Goal: Share content: Share content

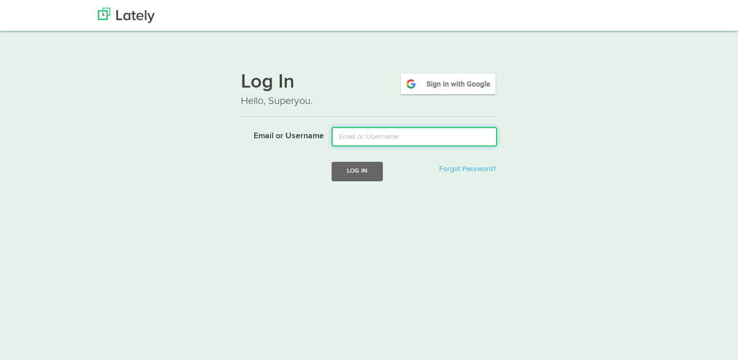
click at [375, 143] on input "Email or Username" at bounding box center [415, 136] width 166 height 19
type input "[PERSON_NAME][EMAIL_ADDRESS][DOMAIN_NAME]"
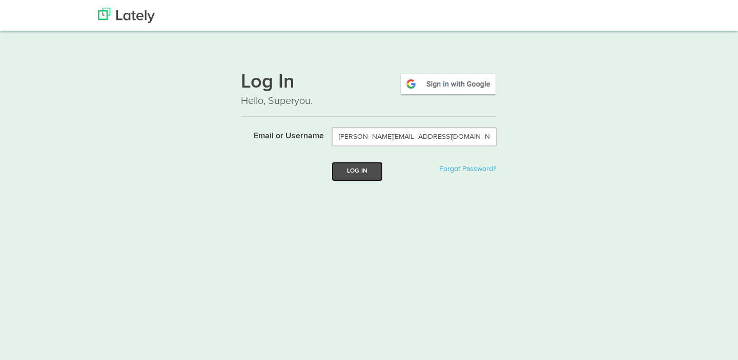
click at [352, 169] on button "Log In" at bounding box center [357, 171] width 51 height 19
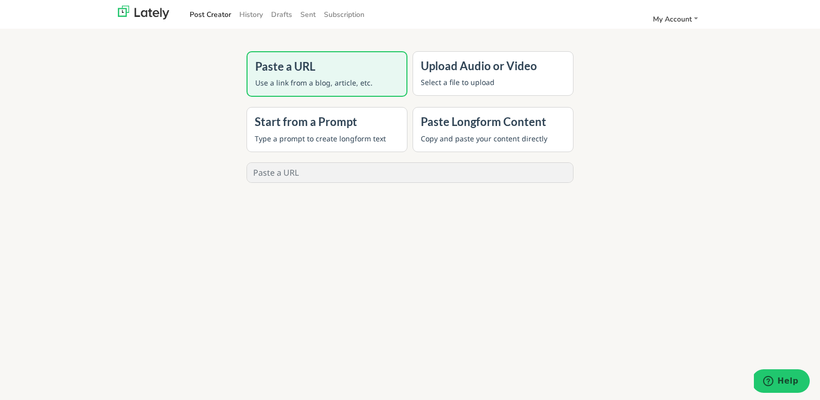
click at [506, 73] on div "Upload Audio or Video Select a file to upload" at bounding box center [493, 73] width 161 height 45
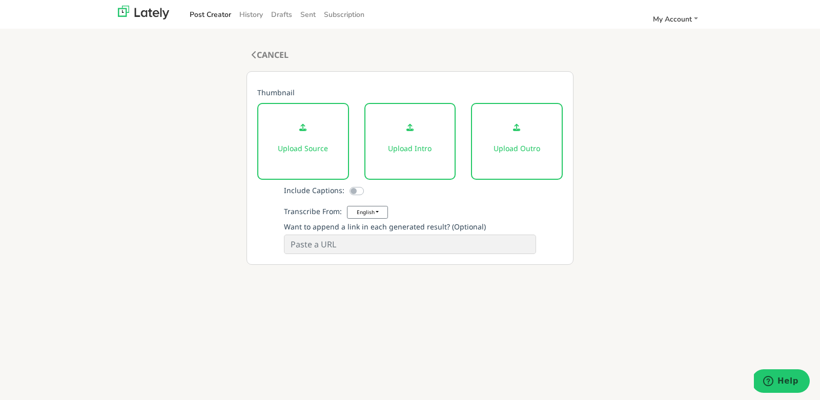
click at [314, 137] on div "Upload Source" at bounding box center [303, 141] width 92 height 77
click at [314, 138] on div "Upload Source" at bounding box center [303, 141] width 92 height 77
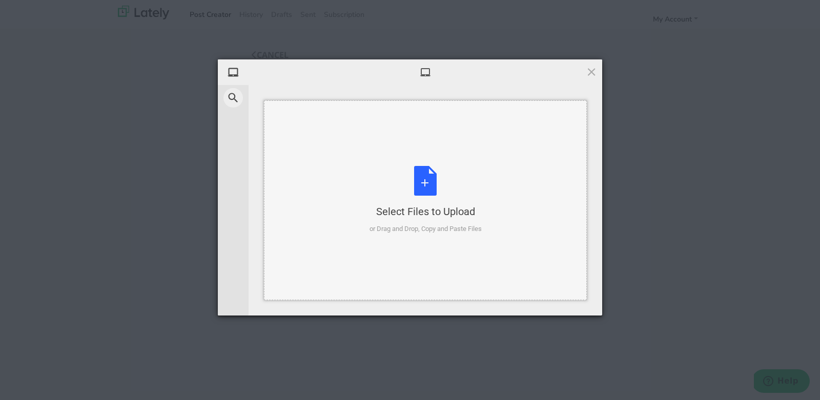
click at [447, 204] on div "Select Files to Upload or Drag and Drop, Copy and Paste Files" at bounding box center [426, 200] width 112 height 68
click at [589, 72] on span at bounding box center [591, 71] width 11 height 11
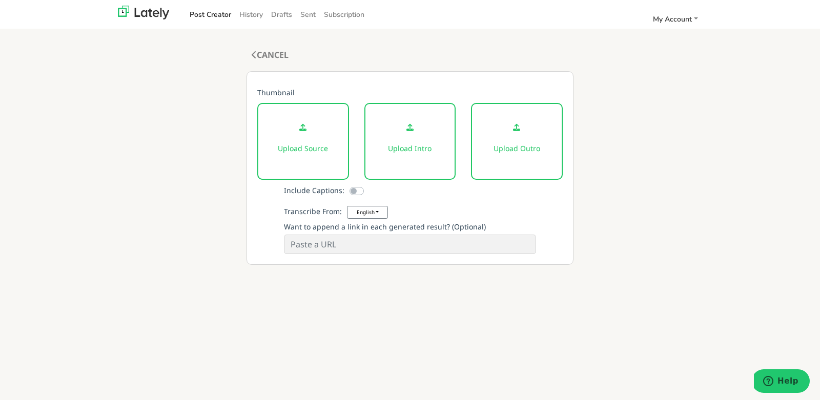
click at [208, 12] on link "Post Creator" at bounding box center [211, 14] width 50 height 17
click at [258, 13] on link "History" at bounding box center [251, 14] width 32 height 17
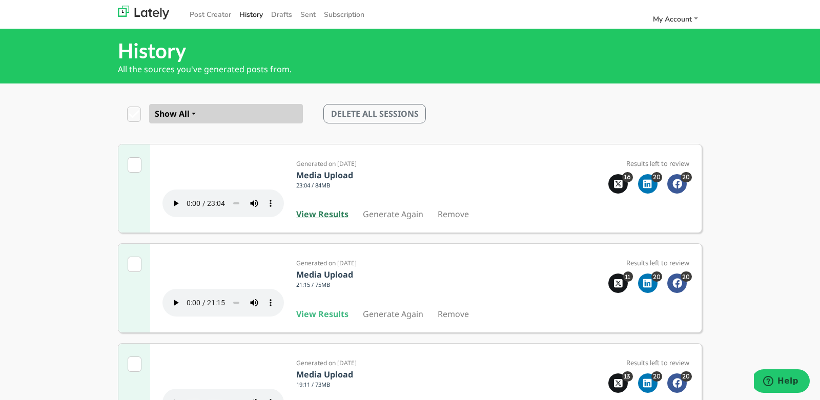
click at [321, 220] on b "View Results" at bounding box center [322, 214] width 52 height 11
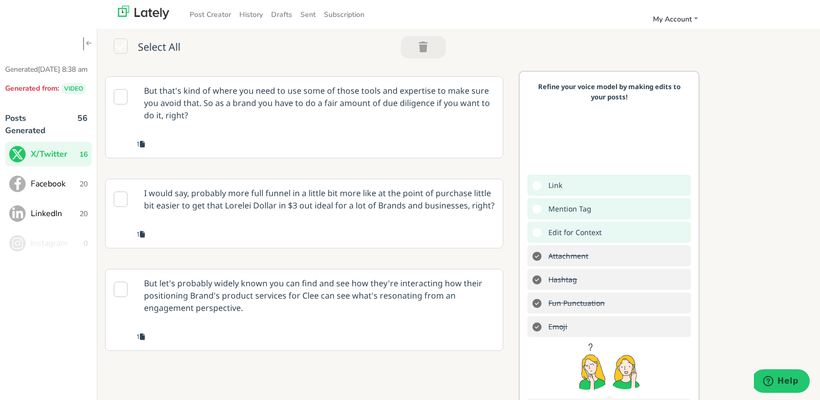
scroll to position [1074, 0]
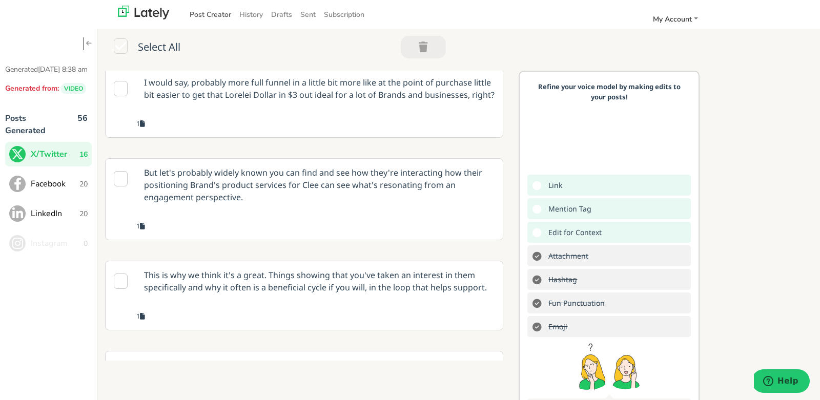
click at [214, 19] on link "Post Creator" at bounding box center [211, 14] width 50 height 17
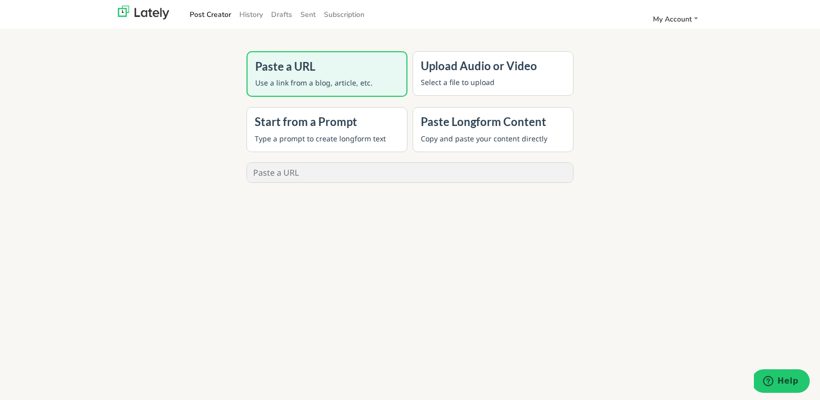
click at [490, 92] on div "Upload Audio or Video Select a file to upload" at bounding box center [493, 73] width 161 height 45
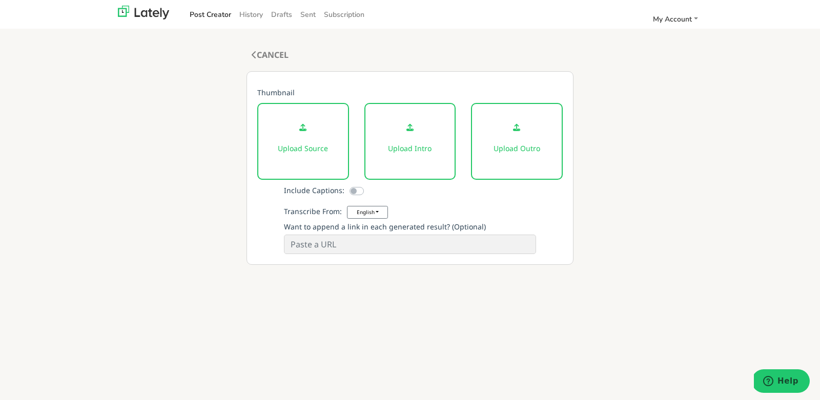
click at [288, 144] on p "Upload Source" at bounding box center [303, 148] width 54 height 11
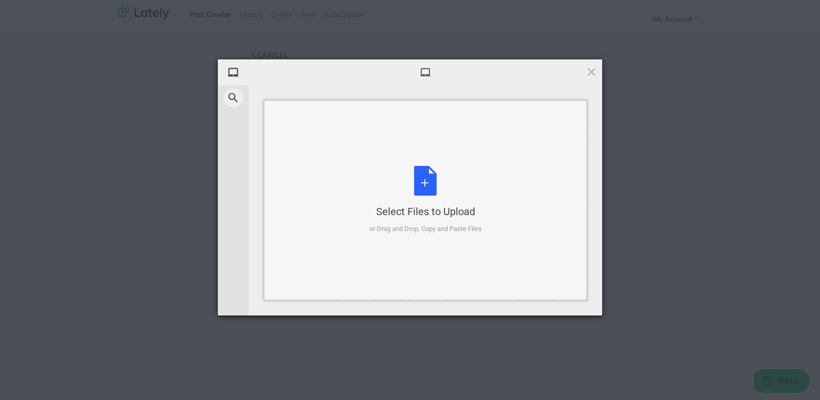
click at [428, 176] on div "Select Files to Upload or Drag and Drop, Copy and Paste Files" at bounding box center [426, 200] width 112 height 68
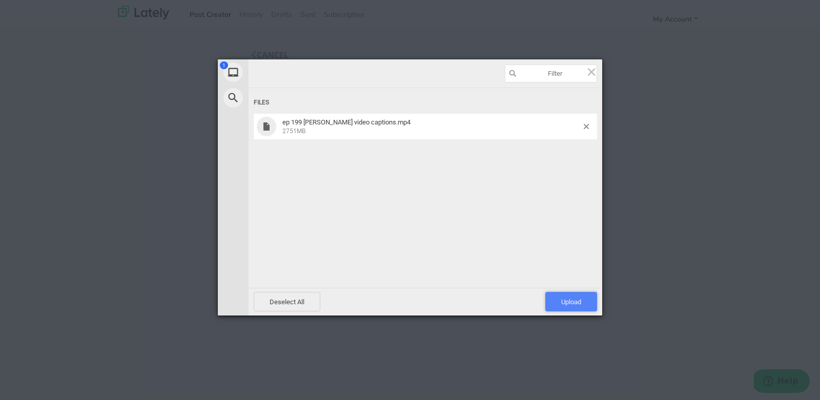
click at [572, 296] on span "Upload 1" at bounding box center [571, 301] width 52 height 19
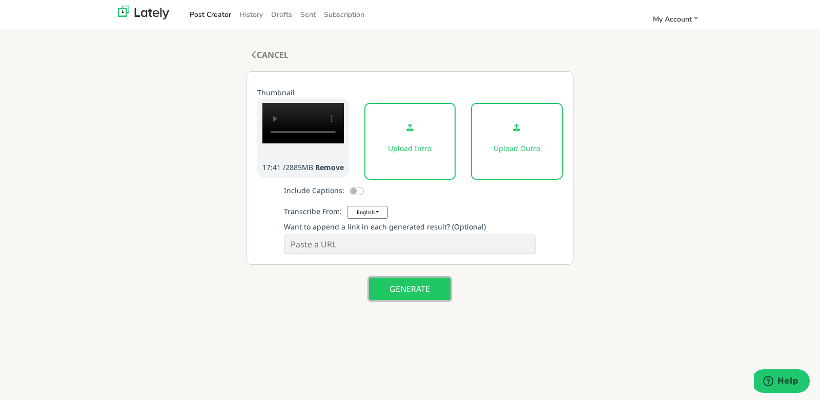
click at [416, 285] on button "GENERATE" at bounding box center [410, 289] width 82 height 23
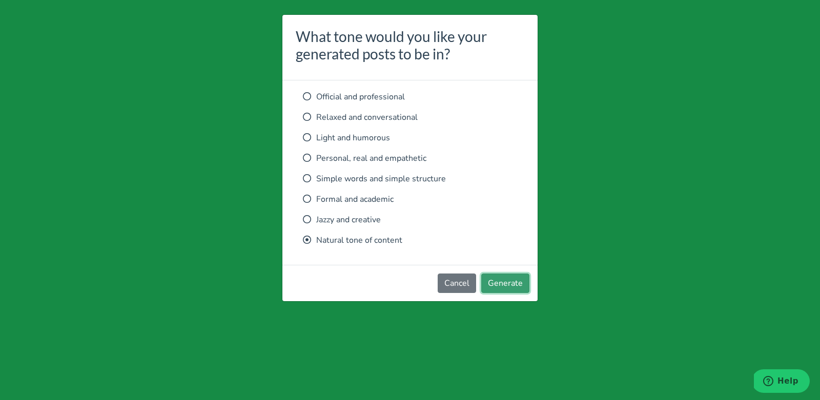
click at [500, 282] on button "Generate" at bounding box center [505, 283] width 48 height 19
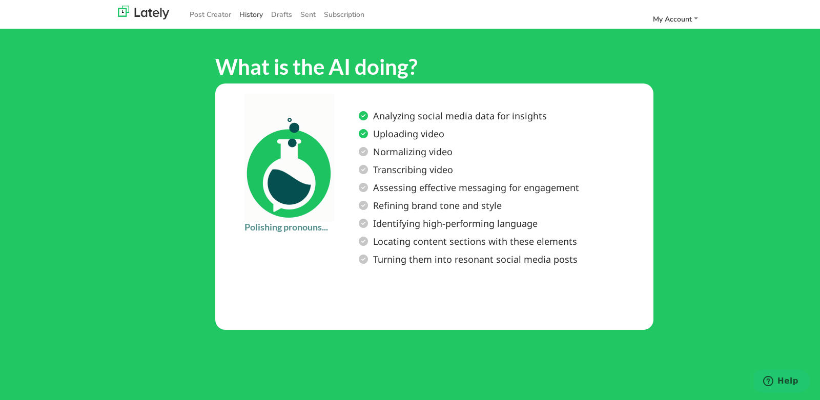
click at [259, 15] on link "History" at bounding box center [251, 14] width 32 height 17
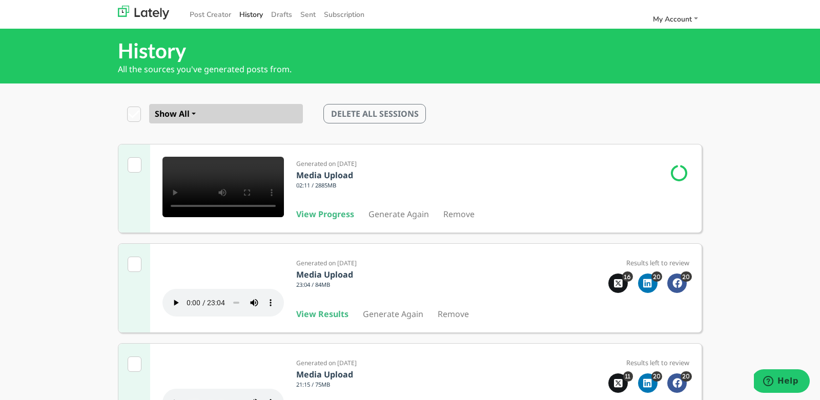
click at [309, 320] on b "View Results" at bounding box center [322, 314] width 52 height 11
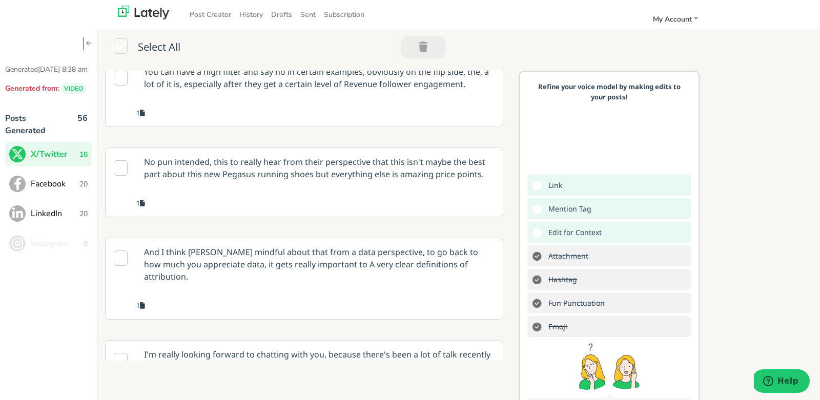
scroll to position [1364, 0]
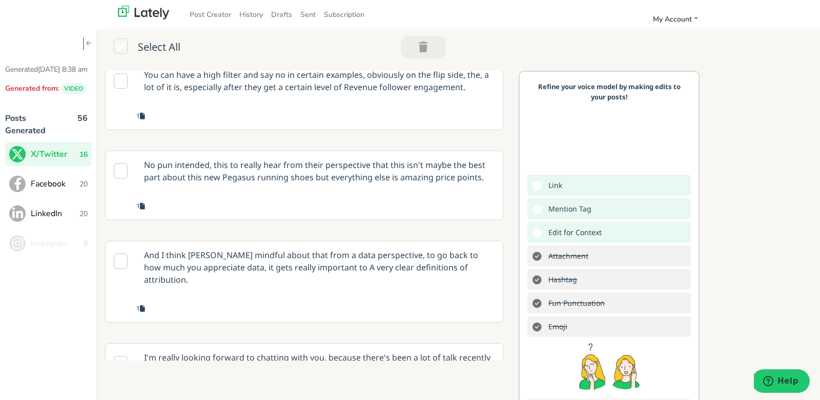
click at [300, 191] on p "No pun intended, this to really hear from their perspective that this isn't may…" at bounding box center [319, 171] width 367 height 40
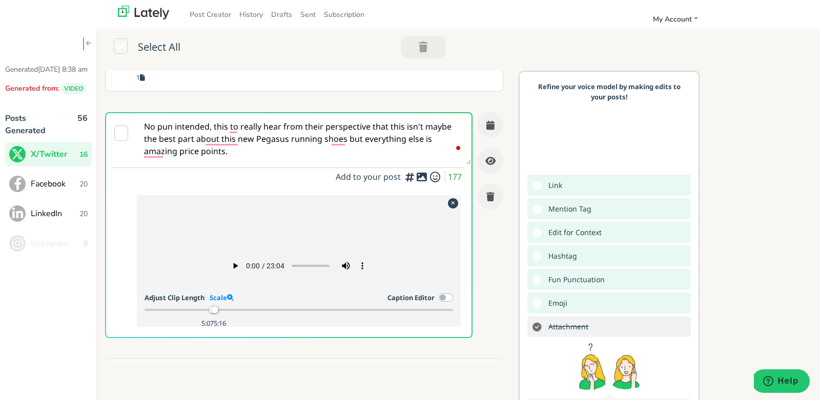
scroll to position [1278, 0]
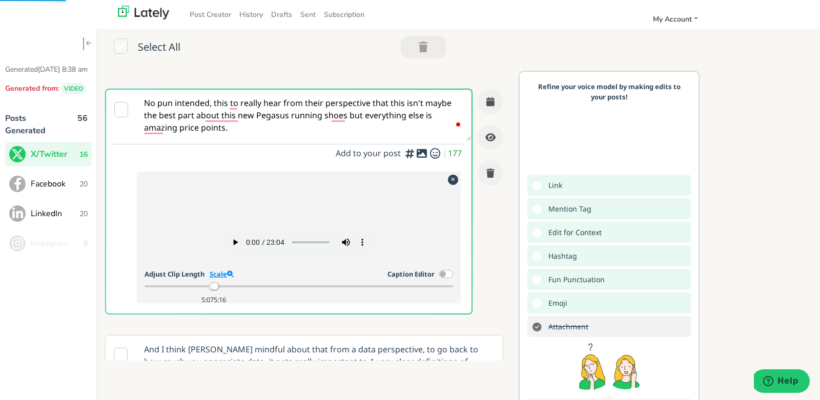
click at [231, 278] on icon at bounding box center [230, 274] width 7 height 7
drag, startPoint x: 280, startPoint y: 327, endPoint x: 179, endPoint y: 326, distance: 101.0
click at [179, 290] on div at bounding box center [180, 286] width 7 height 7
drag, startPoint x: 319, startPoint y: 325, endPoint x: 262, endPoint y: 326, distance: 56.4
click at [262, 290] on div at bounding box center [263, 286] width 7 height 7
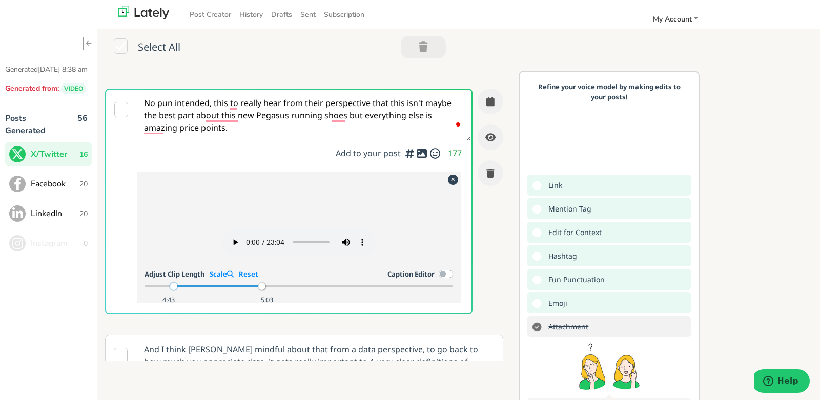
click at [172, 290] on div at bounding box center [173, 286] width 7 height 7
drag, startPoint x: 174, startPoint y: 323, endPoint x: 146, endPoint y: 325, distance: 28.3
click at [146, 290] on div at bounding box center [147, 286] width 7 height 7
drag, startPoint x: 260, startPoint y: 325, endPoint x: 216, endPoint y: 322, distance: 44.1
click at [216, 290] on div at bounding box center [217, 286] width 7 height 7
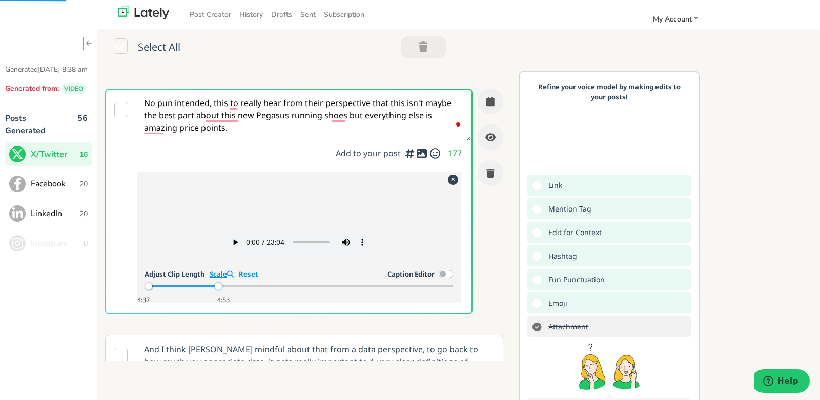
click at [223, 279] on link "Scale" at bounding box center [222, 274] width 24 height 9
drag, startPoint x: 204, startPoint y: 326, endPoint x: 195, endPoint y: 328, distance: 9.5
click at [195, 291] on div "3:49 4:53" at bounding box center [299, 286] width 309 height 9
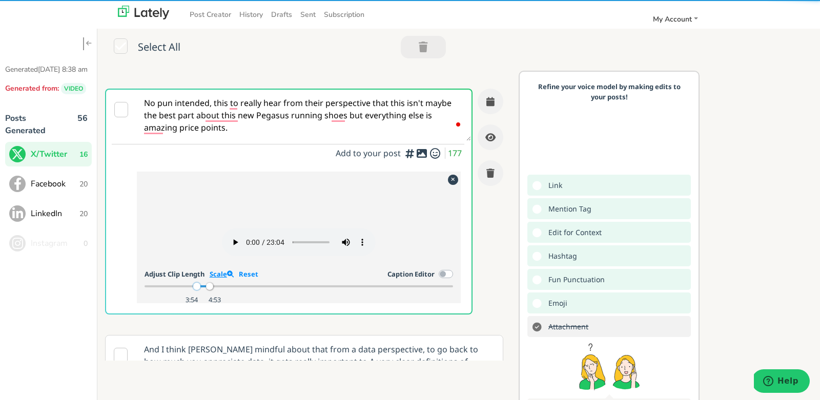
click at [225, 279] on link "Scale" at bounding box center [222, 274] width 24 height 9
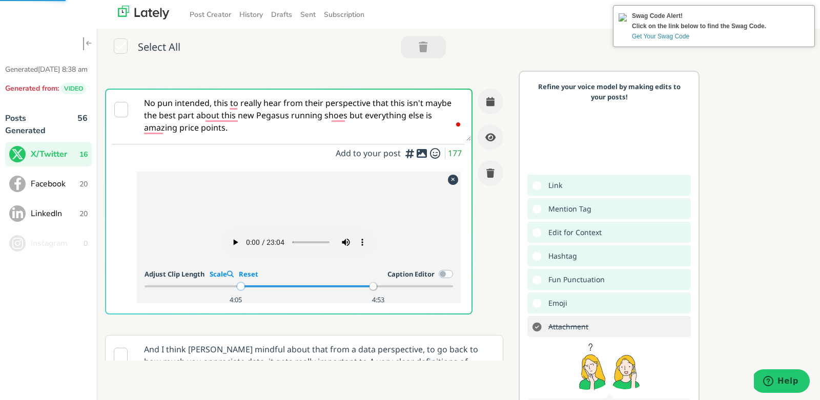
drag, startPoint x: 209, startPoint y: 326, endPoint x: 240, endPoint y: 323, distance: 31.4
click at [240, 290] on div at bounding box center [240, 286] width 7 height 7
drag, startPoint x: 371, startPoint y: 325, endPoint x: 324, endPoint y: 322, distance: 47.8
click at [324, 290] on div at bounding box center [324, 286] width 7 height 7
drag, startPoint x: 324, startPoint y: 326, endPoint x: 332, endPoint y: 327, distance: 8.3
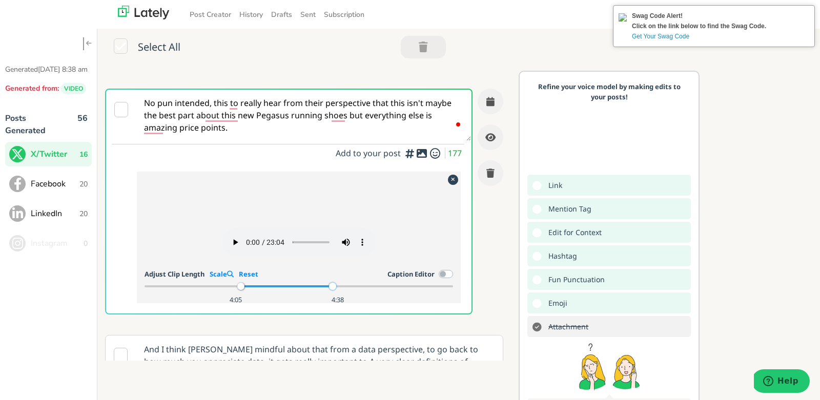
click at [332, 290] on div at bounding box center [332, 286] width 7 height 7
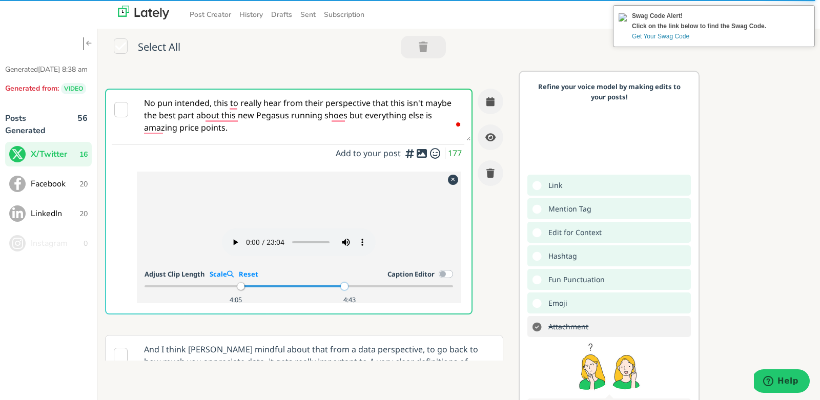
drag, startPoint x: 330, startPoint y: 326, endPoint x: 344, endPoint y: 327, distance: 14.4
click at [344, 290] on div at bounding box center [344, 286] width 7 height 7
drag, startPoint x: 345, startPoint y: 326, endPoint x: 358, endPoint y: 326, distance: 13.3
click at [358, 290] on div at bounding box center [358, 286] width 7 height 7
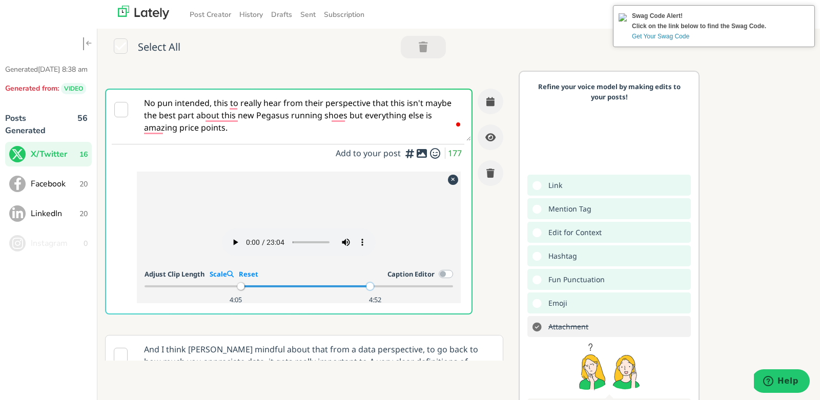
drag, startPoint x: 357, startPoint y: 324, endPoint x: 370, endPoint y: 324, distance: 12.8
click at [370, 290] on div at bounding box center [370, 286] width 7 height 7
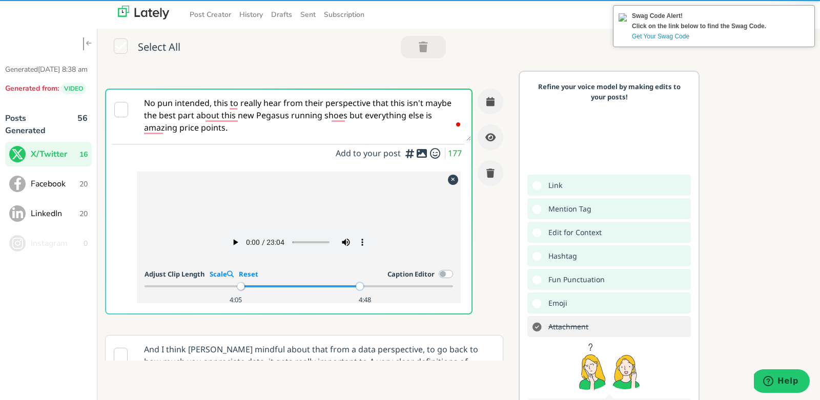
drag, startPoint x: 369, startPoint y: 322, endPoint x: 359, endPoint y: 321, distance: 9.9
click at [359, 290] on div at bounding box center [359, 286] width 7 height 7
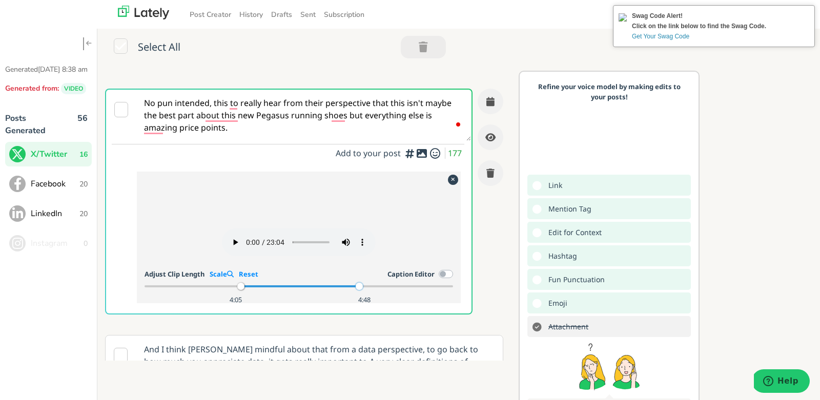
click at [440, 256] on div "Your browser does not support HTML5 video. Adjust Clip Length Scale Reset Capti…" at bounding box center [299, 238] width 309 height 119
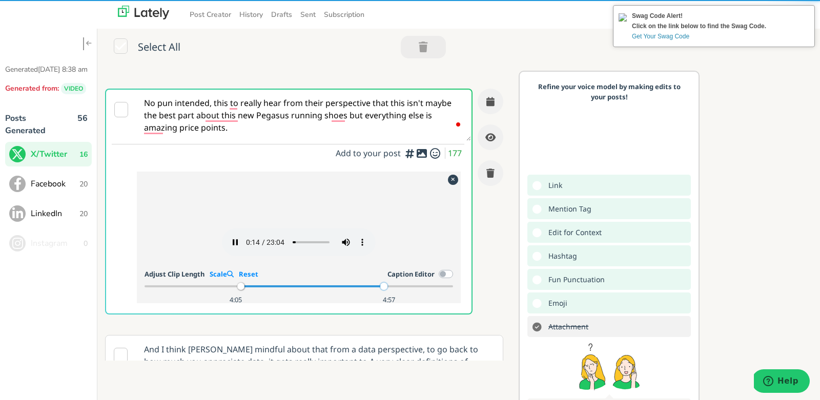
drag, startPoint x: 361, startPoint y: 323, endPoint x: 383, endPoint y: 321, distance: 22.7
click at [383, 290] on div at bounding box center [383, 286] width 7 height 7
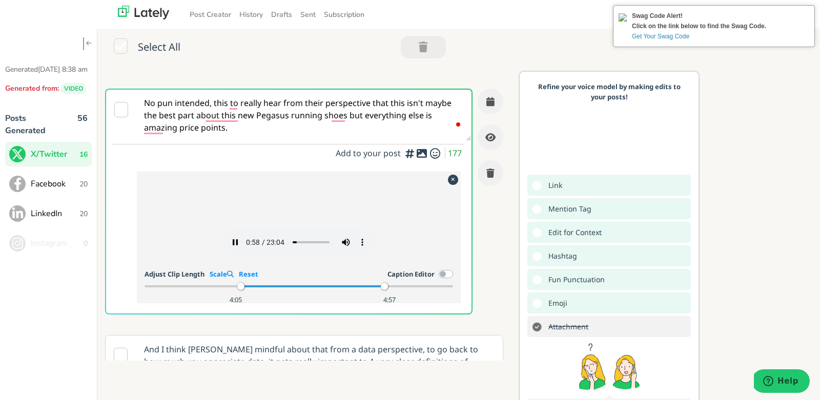
drag, startPoint x: 204, startPoint y: 127, endPoint x: 136, endPoint y: 86, distance: 78.4
click at [137, 90] on textarea "No pun intended, this to really hear from their perspective that this isn't may…" at bounding box center [304, 115] width 335 height 51
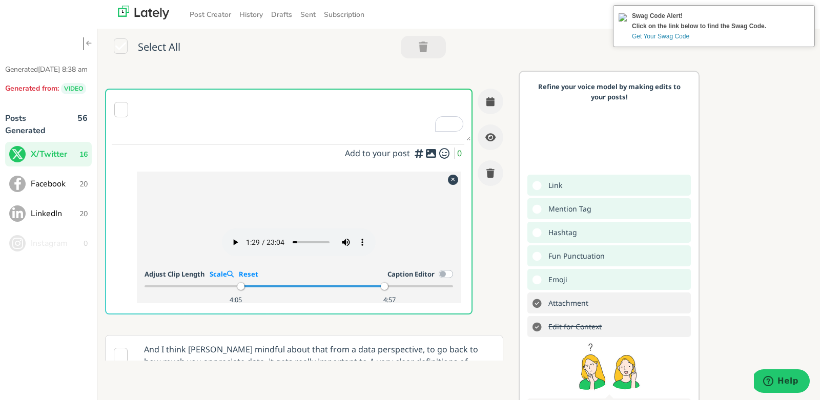
click at [221, 109] on textarea "To enrich screen reader interactions, please activate Accessibility in Grammarl…" at bounding box center [304, 115] width 335 height 51
type textarea "I"
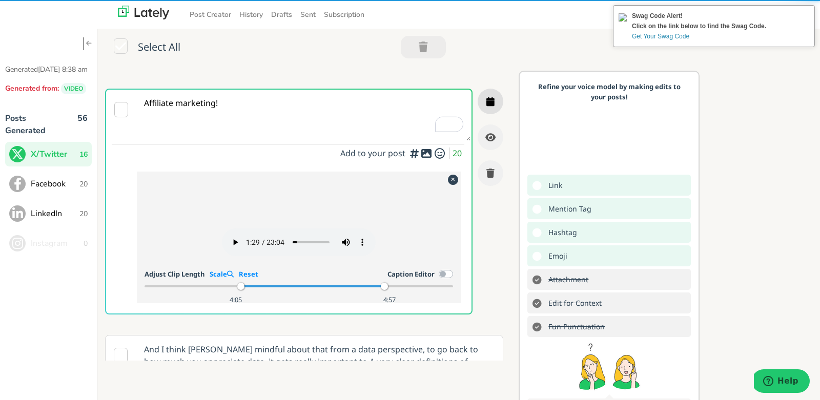
type textarea "Affiliate marketing!"
click at [495, 97] on button "button" at bounding box center [491, 102] width 26 height 26
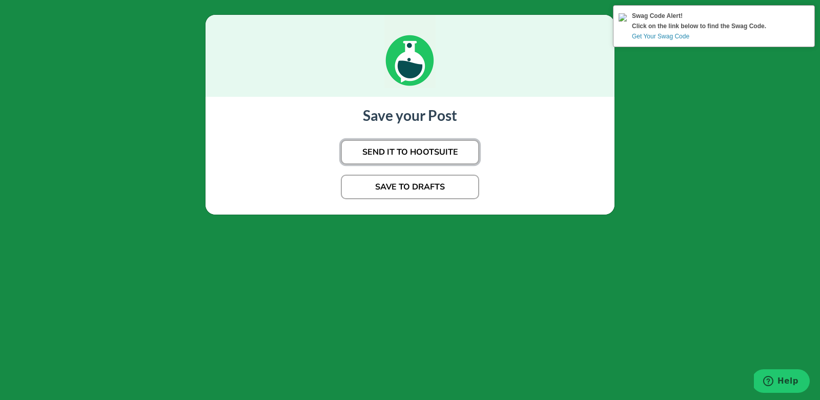
click at [432, 146] on button "SEND IT TO HOOTSUITE" at bounding box center [410, 152] width 138 height 25
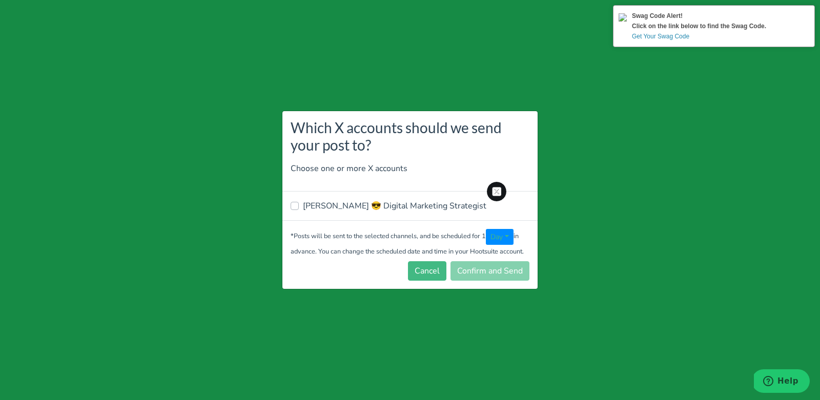
click at [299, 204] on div "[PERSON_NAME] 😎 Digital Marketing Strategist" at bounding box center [410, 206] width 239 height 12
click at [303, 207] on label "[PERSON_NAME] 😎 Digital Marketing Strategist" at bounding box center [395, 206] width 184 height 12
click at [295, 207] on input "[PERSON_NAME] 😎 Digital Marketing Strategist" at bounding box center [295, 205] width 8 height 10
checkbox input "true"
click at [476, 270] on button "Confirm and Send" at bounding box center [490, 270] width 79 height 19
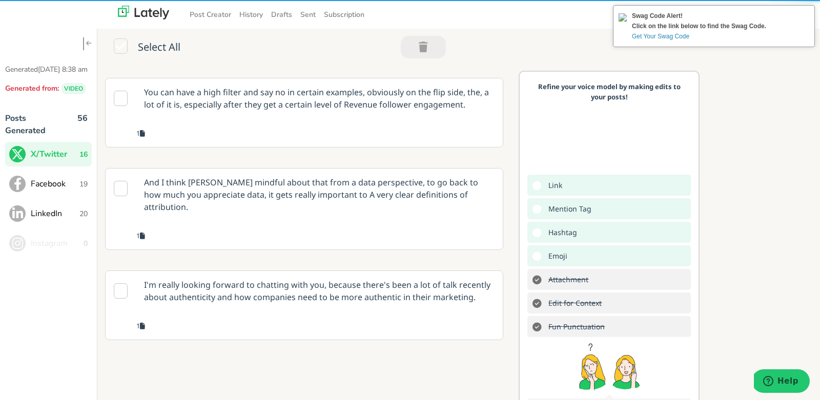
scroll to position [1179, 0]
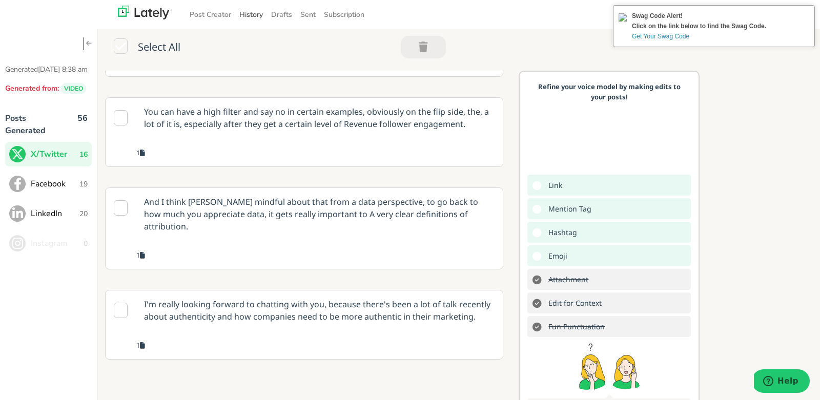
click at [251, 14] on link "History" at bounding box center [251, 14] width 32 height 17
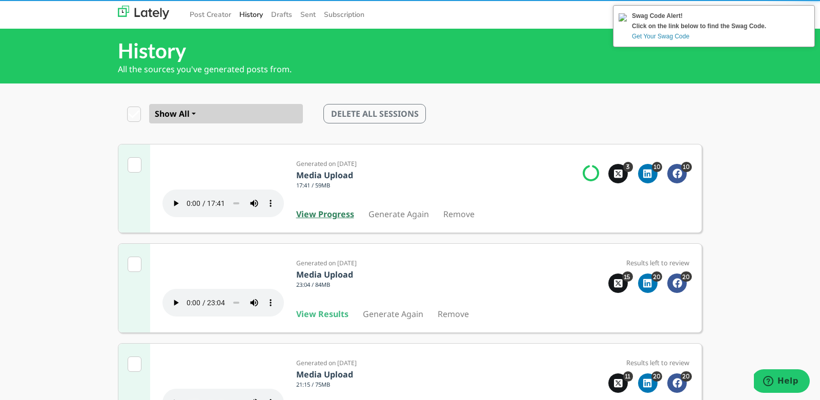
click at [320, 220] on b "View Progress" at bounding box center [325, 214] width 58 height 11
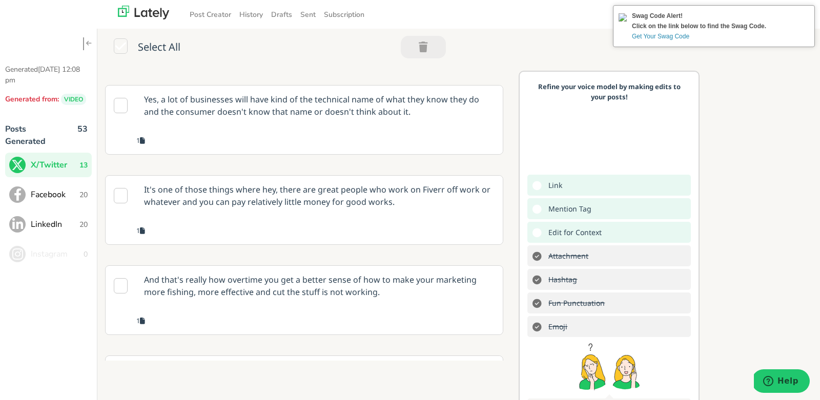
scroll to position [1008, 0]
click at [362, 125] on p "Yes, a lot of businesses will have kind of the technical name of what they know…" at bounding box center [319, 105] width 367 height 40
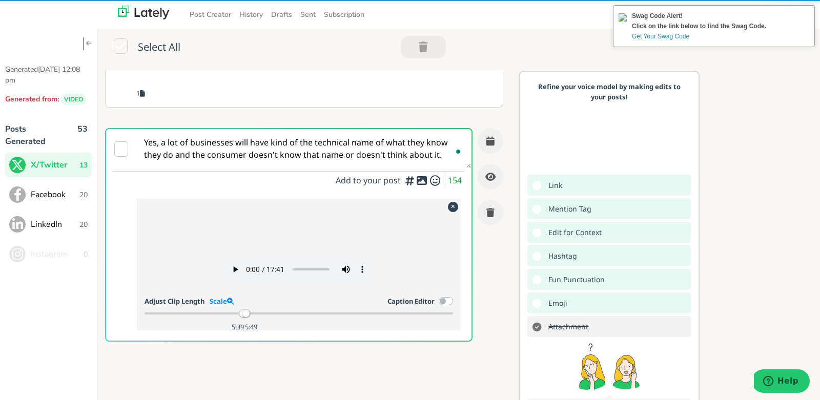
scroll to position [816, 0]
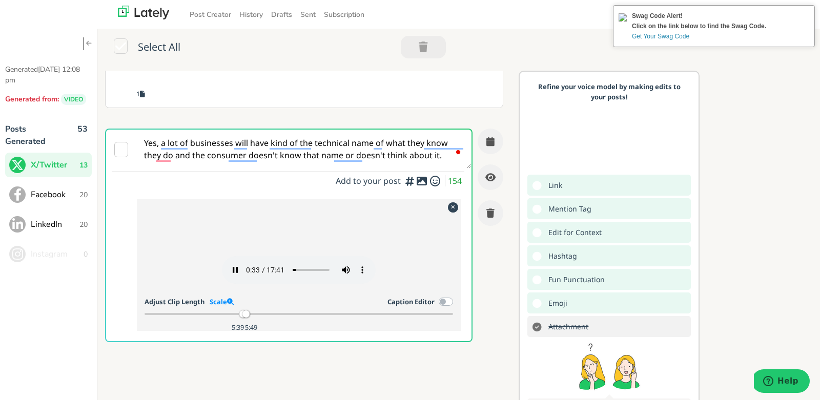
click at [226, 307] on link "Scale" at bounding box center [222, 301] width 24 height 9
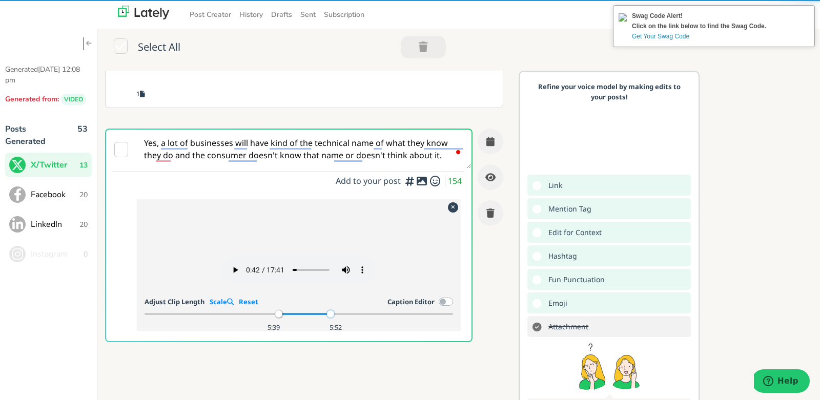
drag, startPoint x: 319, startPoint y: 354, endPoint x: 330, endPoint y: 354, distance: 10.3
click at [330, 318] on div at bounding box center [330, 314] width 7 height 7
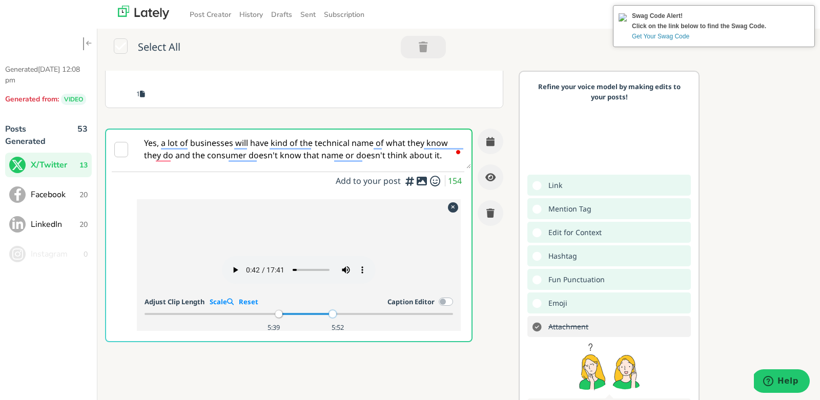
click at [332, 318] on div at bounding box center [332, 314] width 7 height 7
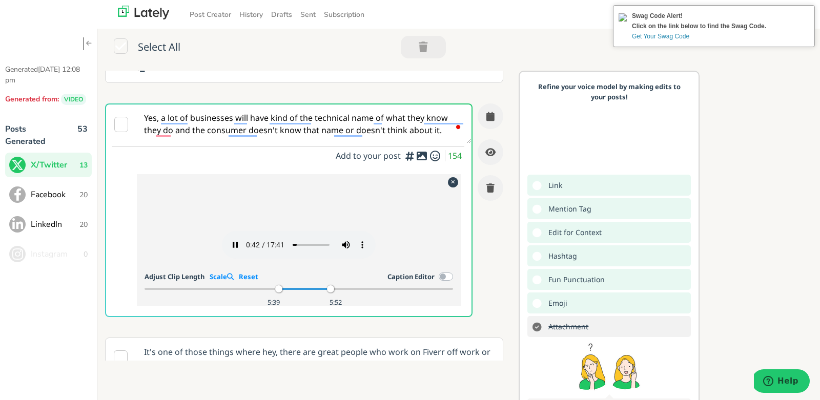
scroll to position [848, 0]
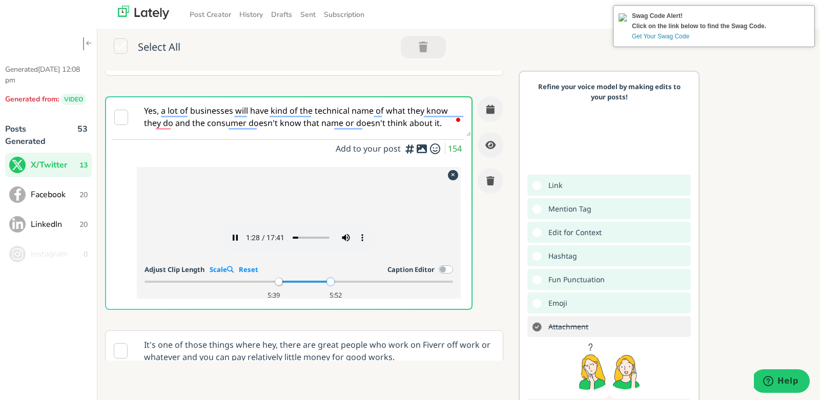
click at [331, 286] on div at bounding box center [330, 281] width 7 height 7
click at [333, 286] on div at bounding box center [333, 281] width 7 height 7
drag, startPoint x: 334, startPoint y: 321, endPoint x: 343, endPoint y: 320, distance: 9.2
click at [343, 286] on div at bounding box center [342, 281] width 7 height 7
drag, startPoint x: 345, startPoint y: 322, endPoint x: 353, endPoint y: 322, distance: 8.2
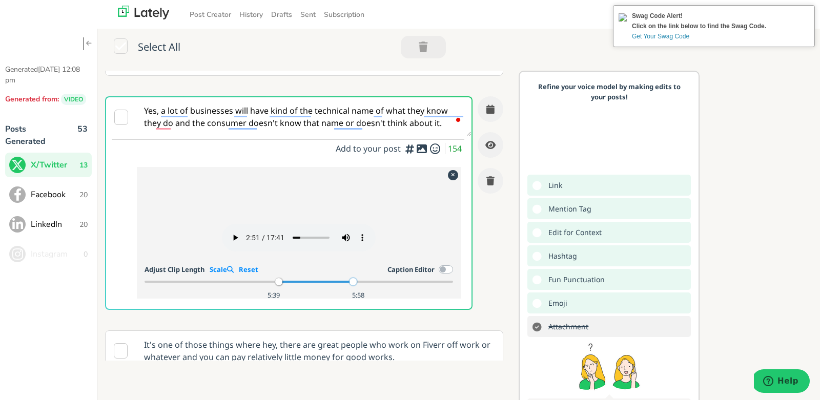
click at [353, 286] on div at bounding box center [353, 281] width 7 height 7
drag, startPoint x: 355, startPoint y: 323, endPoint x: 370, endPoint y: 322, distance: 15.4
click at [370, 286] on div at bounding box center [370, 281] width 7 height 7
drag, startPoint x: 368, startPoint y: 320, endPoint x: 356, endPoint y: 321, distance: 11.3
click at [356, 286] on div at bounding box center [356, 281] width 7 height 7
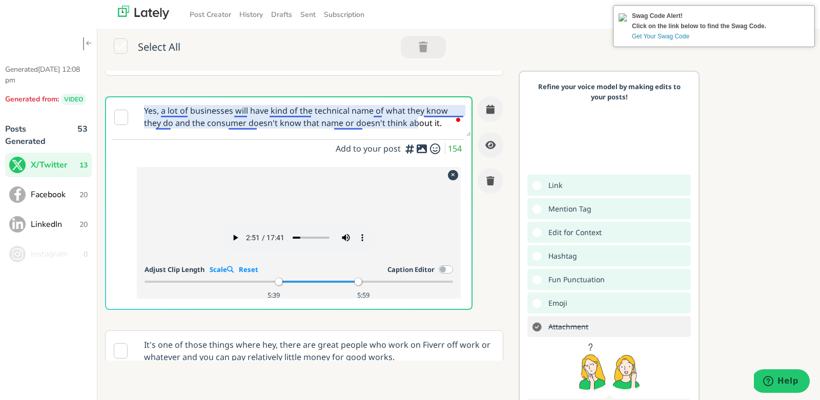
click at [231, 116] on textarea "Yes, a lot of businesses will have kind of the technical name of what they know…" at bounding box center [304, 116] width 335 height 39
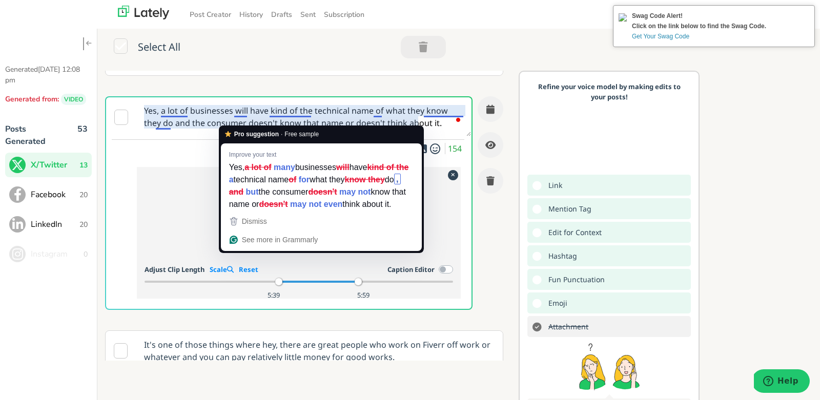
click at [231, 116] on textarea "Yes, a lot of businesses will have kind of the technical name of what they know…" at bounding box center [304, 116] width 335 height 39
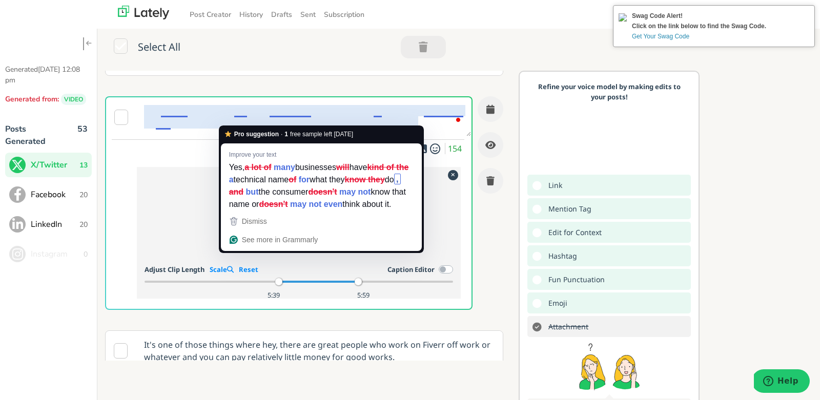
type textarea "\"
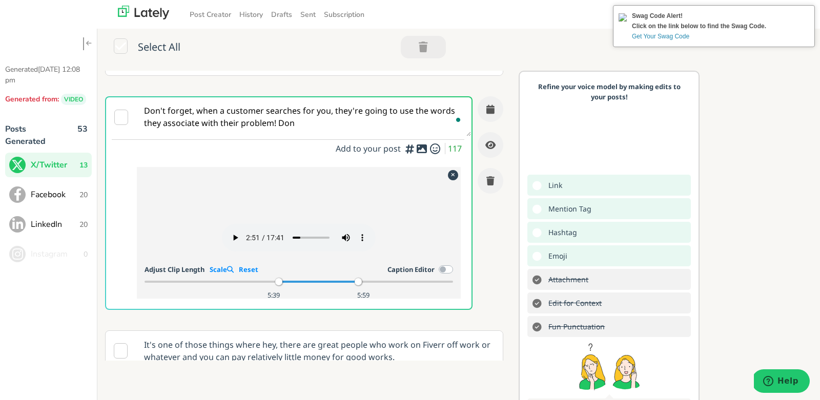
drag, startPoint x: 200, startPoint y: 107, endPoint x: 146, endPoint y: 107, distance: 54.3
click at [146, 107] on textarea "Don't forget, when a customer searches for you, they're going to use the words …" at bounding box center [304, 116] width 335 height 39
click at [145, 107] on textarea "Don't forget, when a customer searches for you, they're going to use the words …" at bounding box center [304, 116] width 335 height 39
drag, startPoint x: 199, startPoint y: 107, endPoint x: 145, endPoint y: 105, distance: 54.4
click at [145, 105] on textarea "Don't forget, when a customer searches for you, they're going to use the words …" at bounding box center [304, 116] width 335 height 39
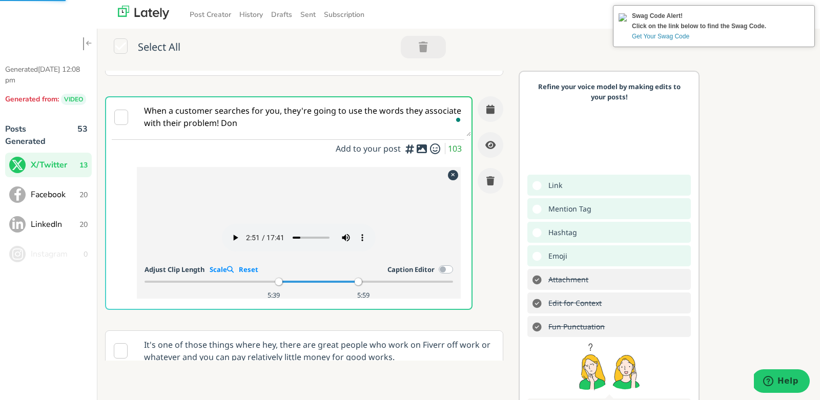
click at [275, 122] on textarea "When a customer searches for you, they're going to use the words they associate…" at bounding box center [304, 116] width 335 height 39
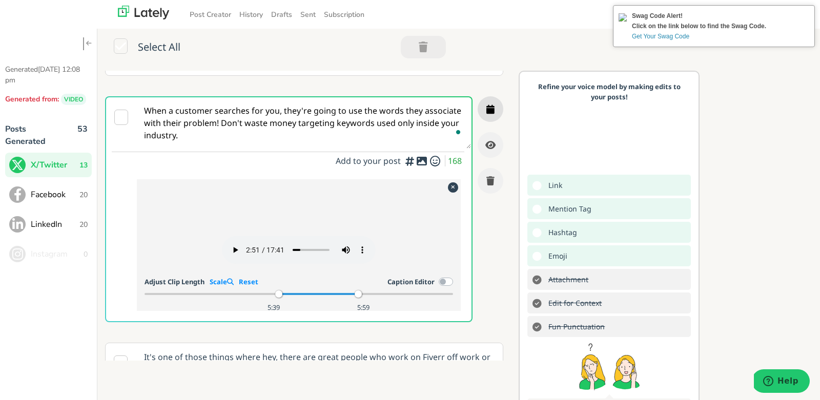
type textarea "When a customer searches for you, they're going to use the words they associate…"
click at [492, 105] on icon "button" at bounding box center [491, 109] width 8 height 9
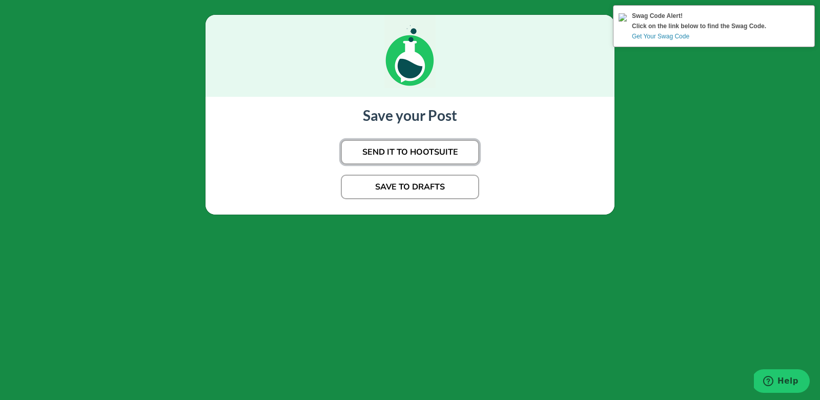
click at [426, 156] on button "SEND IT TO HOOTSUITE" at bounding box center [410, 152] width 138 height 25
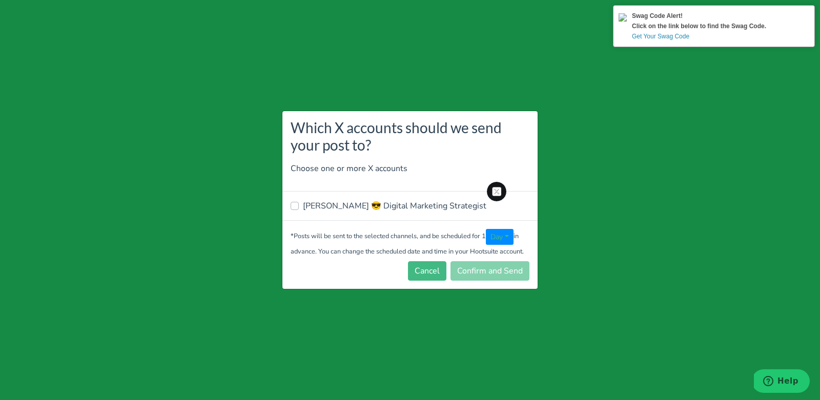
click at [385, 207] on label "[PERSON_NAME] 😎 Digital Marketing Strategist" at bounding box center [395, 206] width 184 height 12
click at [299, 207] on input "[PERSON_NAME] 😎 Digital Marketing Strategist" at bounding box center [295, 205] width 8 height 10
checkbox input "true"
click at [489, 278] on button "Confirm and Send" at bounding box center [490, 270] width 79 height 19
